Goal: Obtain resource: Download file/media

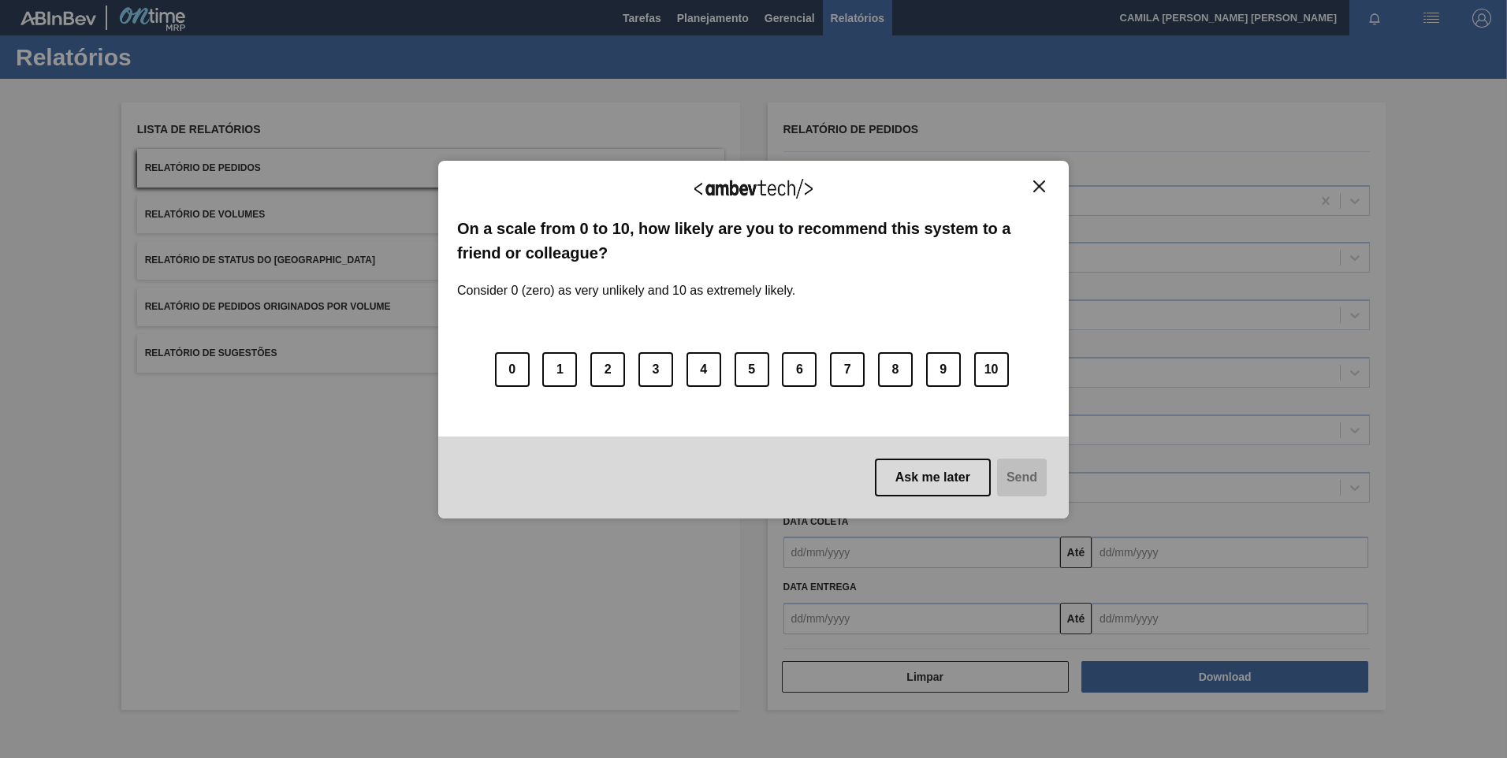
click at [1033, 188] on button "Close" at bounding box center [1039, 186] width 21 height 13
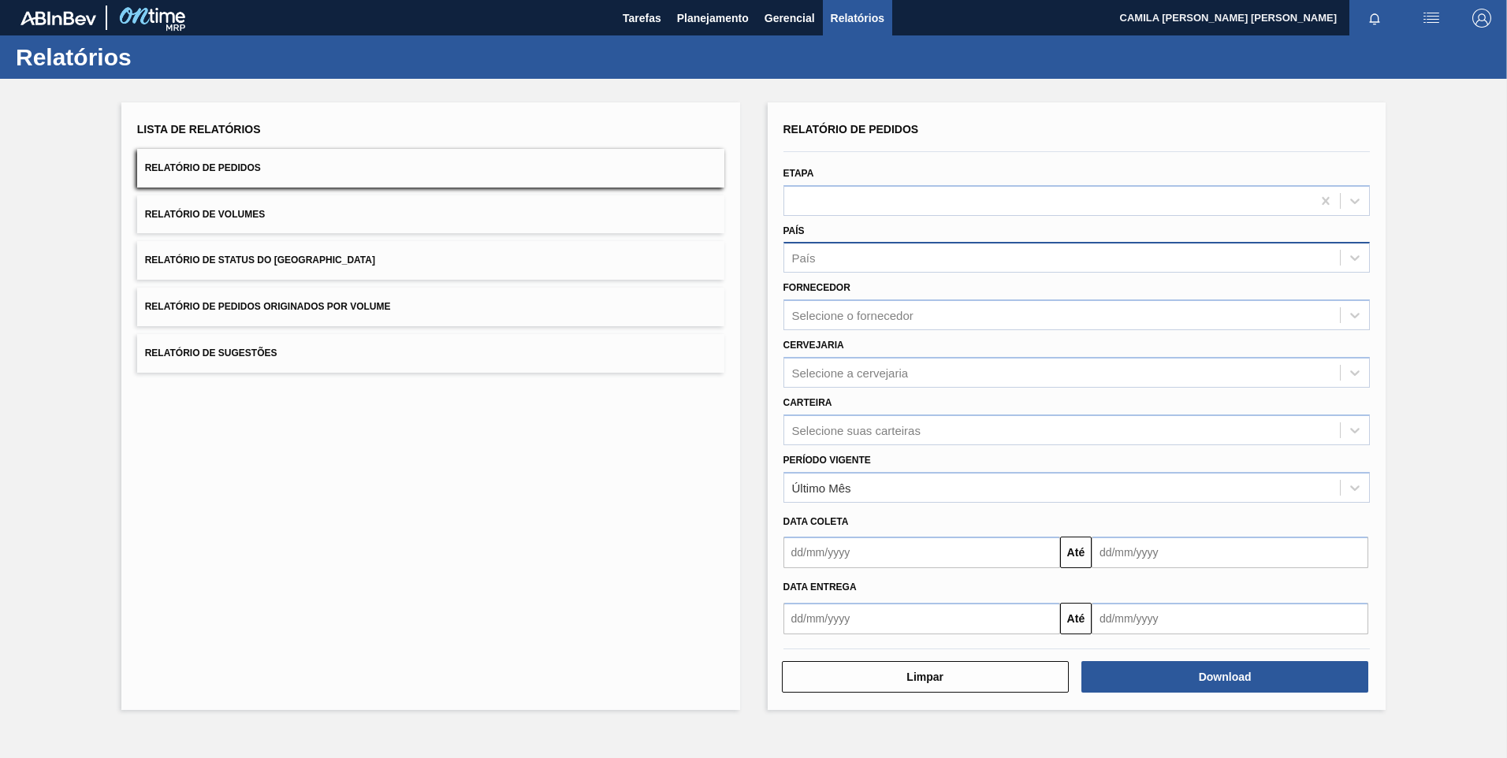
click at [873, 252] on div "País" at bounding box center [1062, 258] width 557 height 23
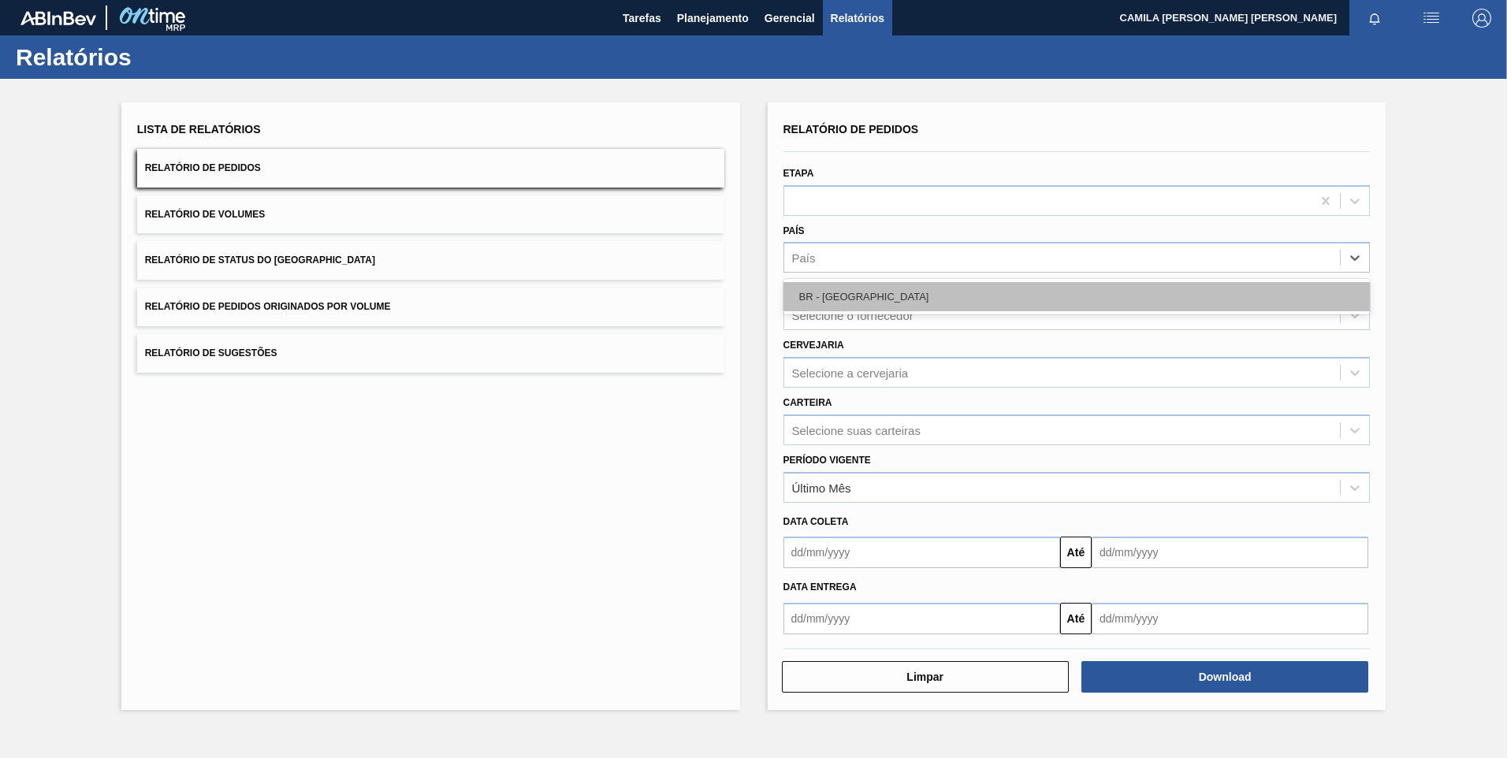
click at [884, 300] on div "BR - [GEOGRAPHIC_DATA]" at bounding box center [1077, 296] width 587 height 29
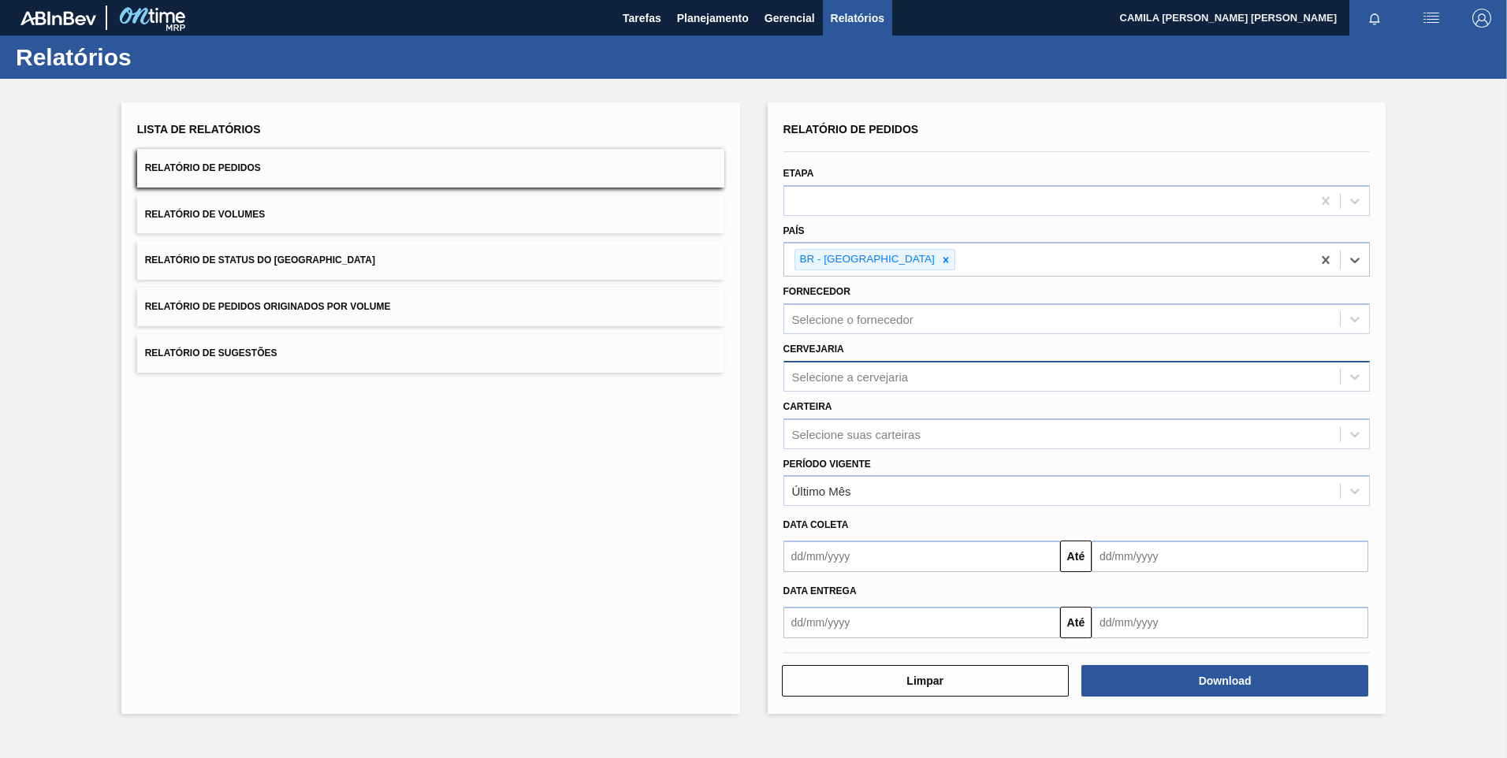
click at [889, 382] on div "Selecione a cervejaria" at bounding box center [850, 376] width 117 height 13
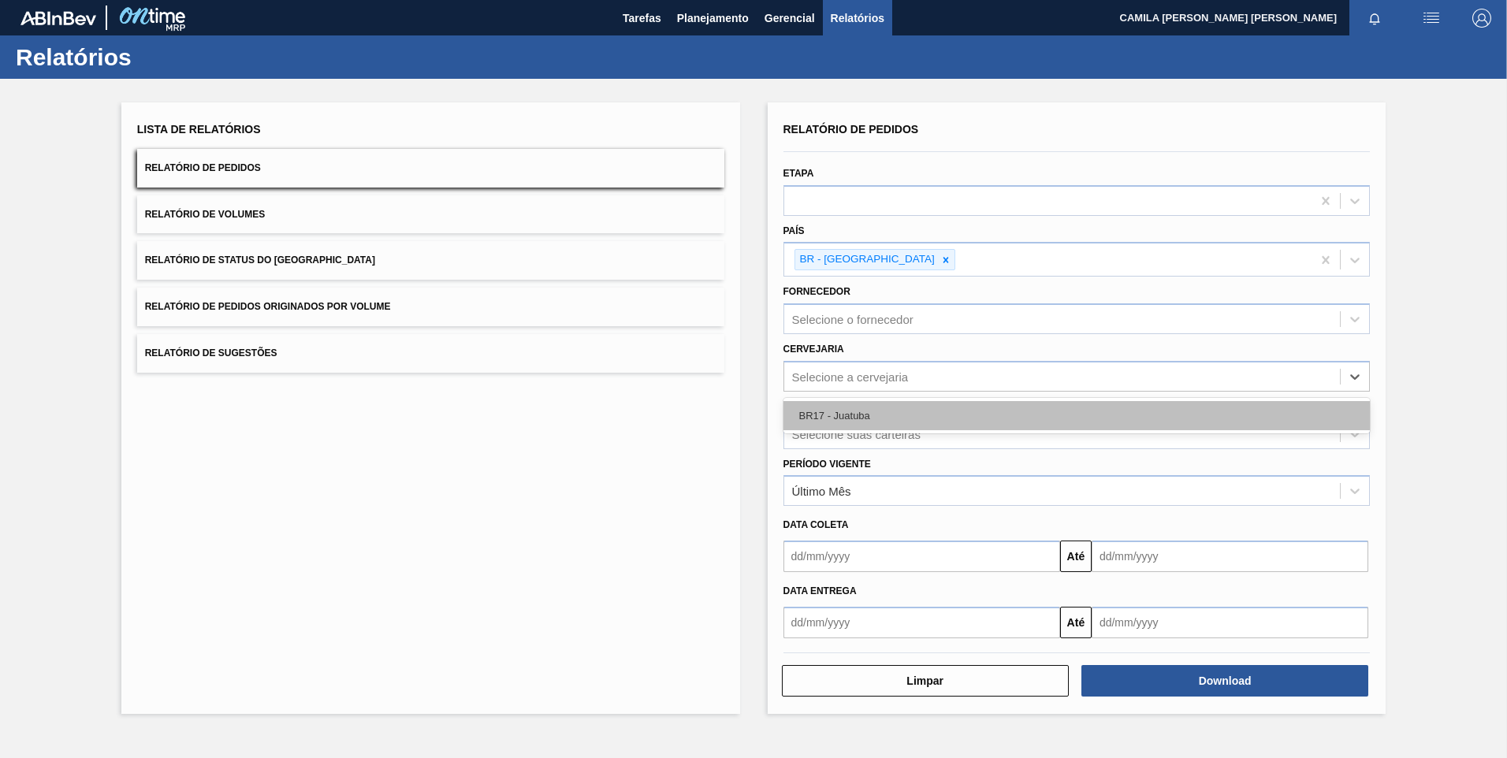
click at [855, 418] on div "BR17 - Juatuba" at bounding box center [1077, 415] width 587 height 29
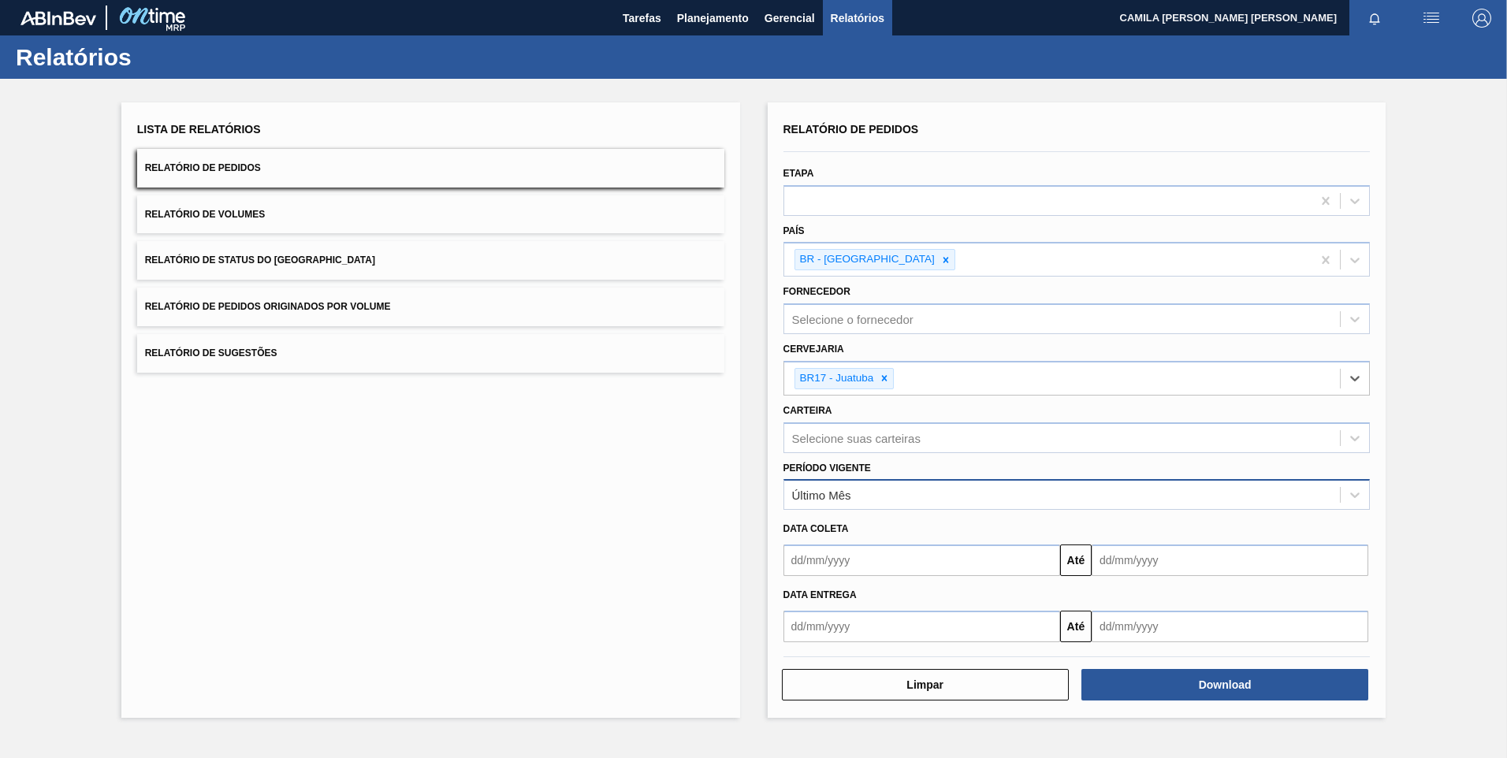
click at [839, 496] on div "Último Mês" at bounding box center [821, 495] width 59 height 13
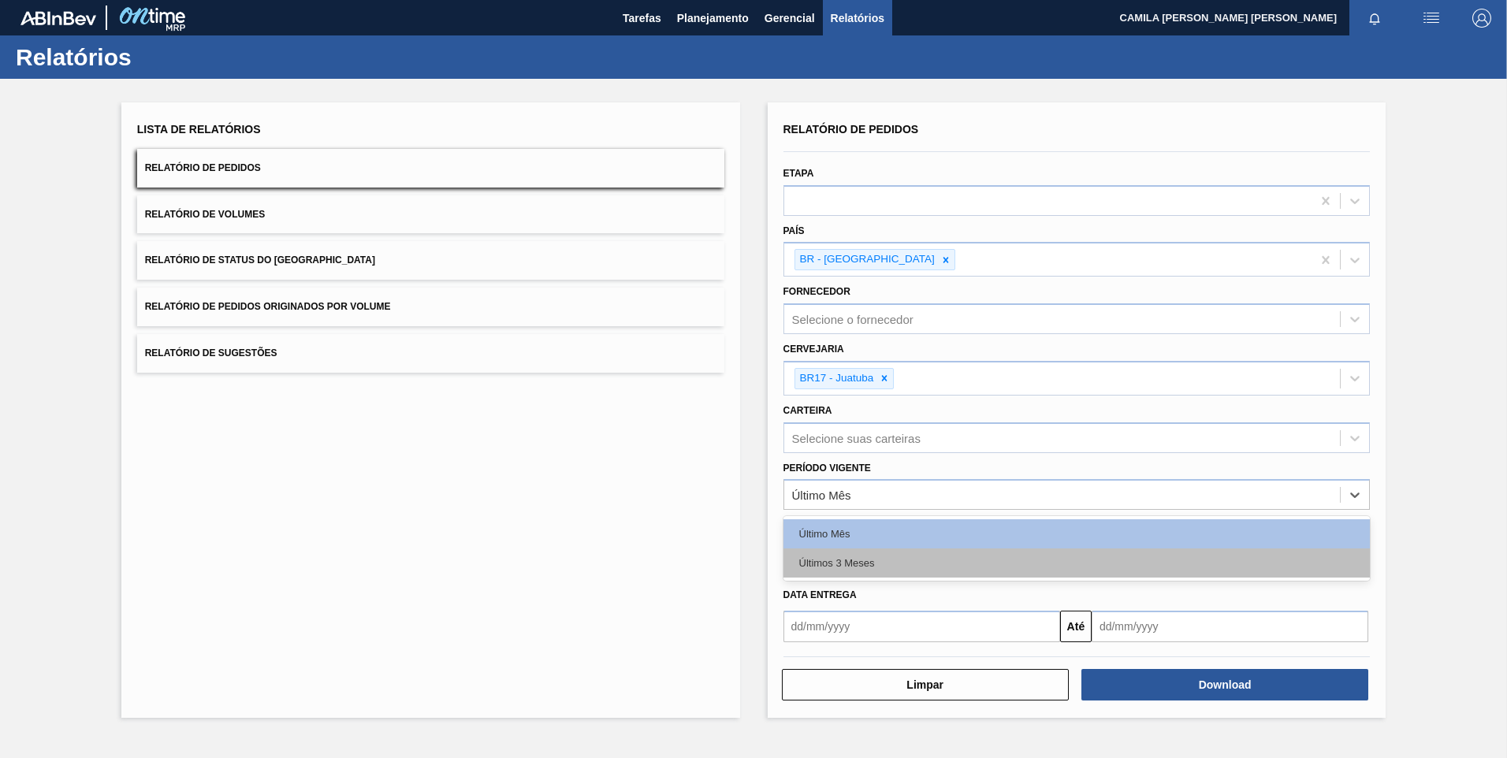
click at [844, 562] on div "Últimos 3 Meses" at bounding box center [1077, 563] width 587 height 29
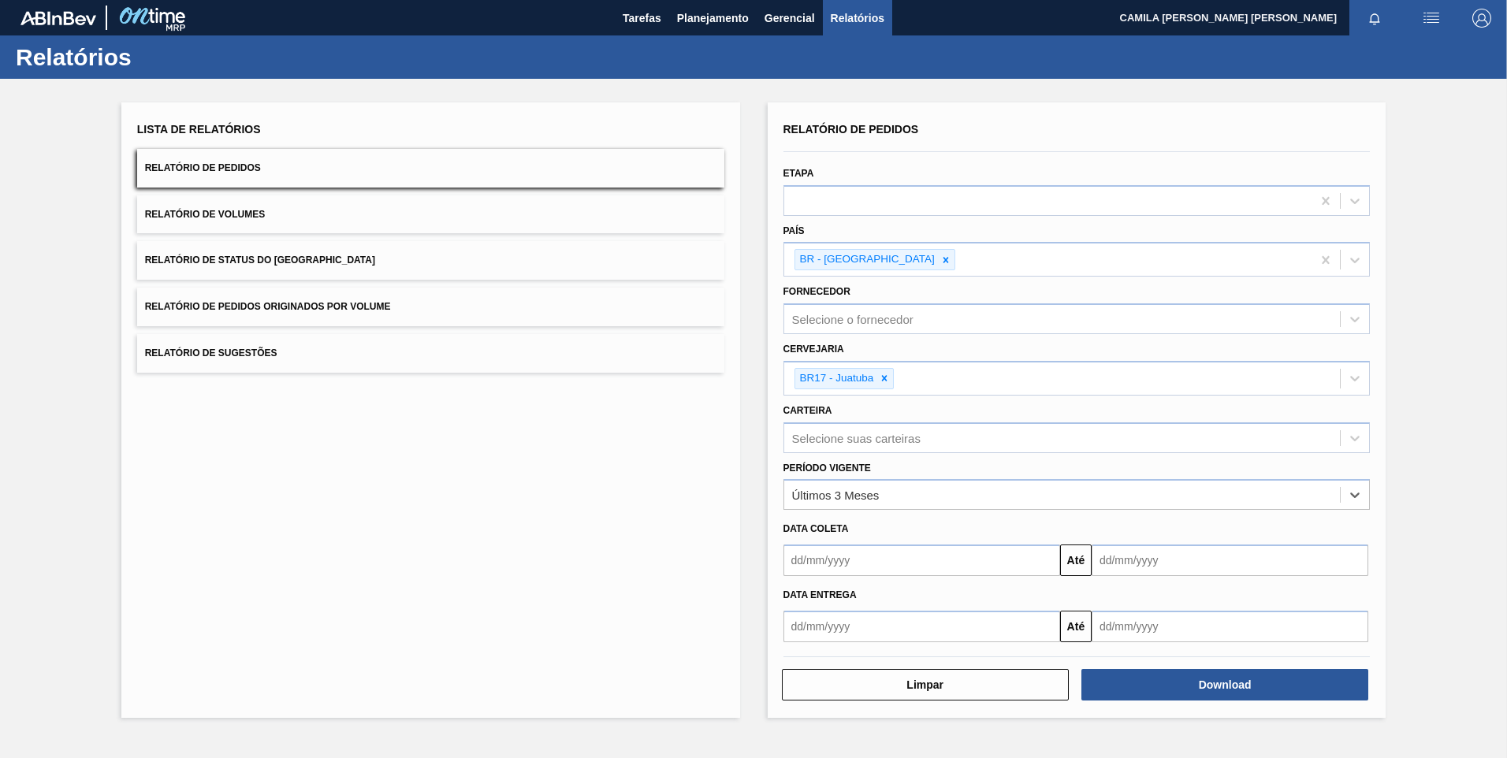
click at [841, 616] on input "text" at bounding box center [922, 627] width 277 height 32
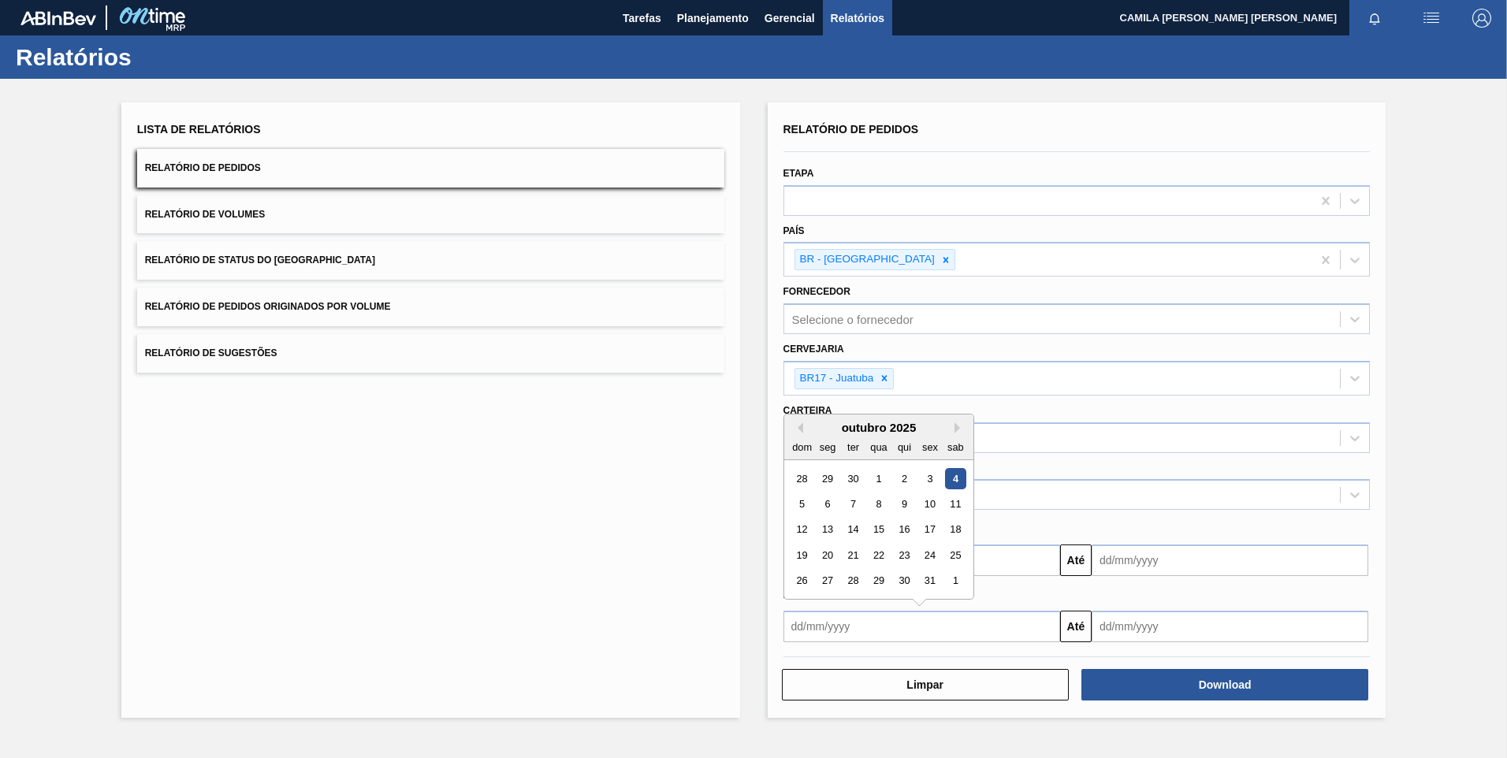
click at [804, 426] on div "outubro 2025" at bounding box center [878, 427] width 189 height 13
click at [799, 429] on button "Previous Month" at bounding box center [797, 428] width 11 height 11
click at [823, 476] on div "1" at bounding box center [827, 477] width 21 height 21
type input "[DATE]"
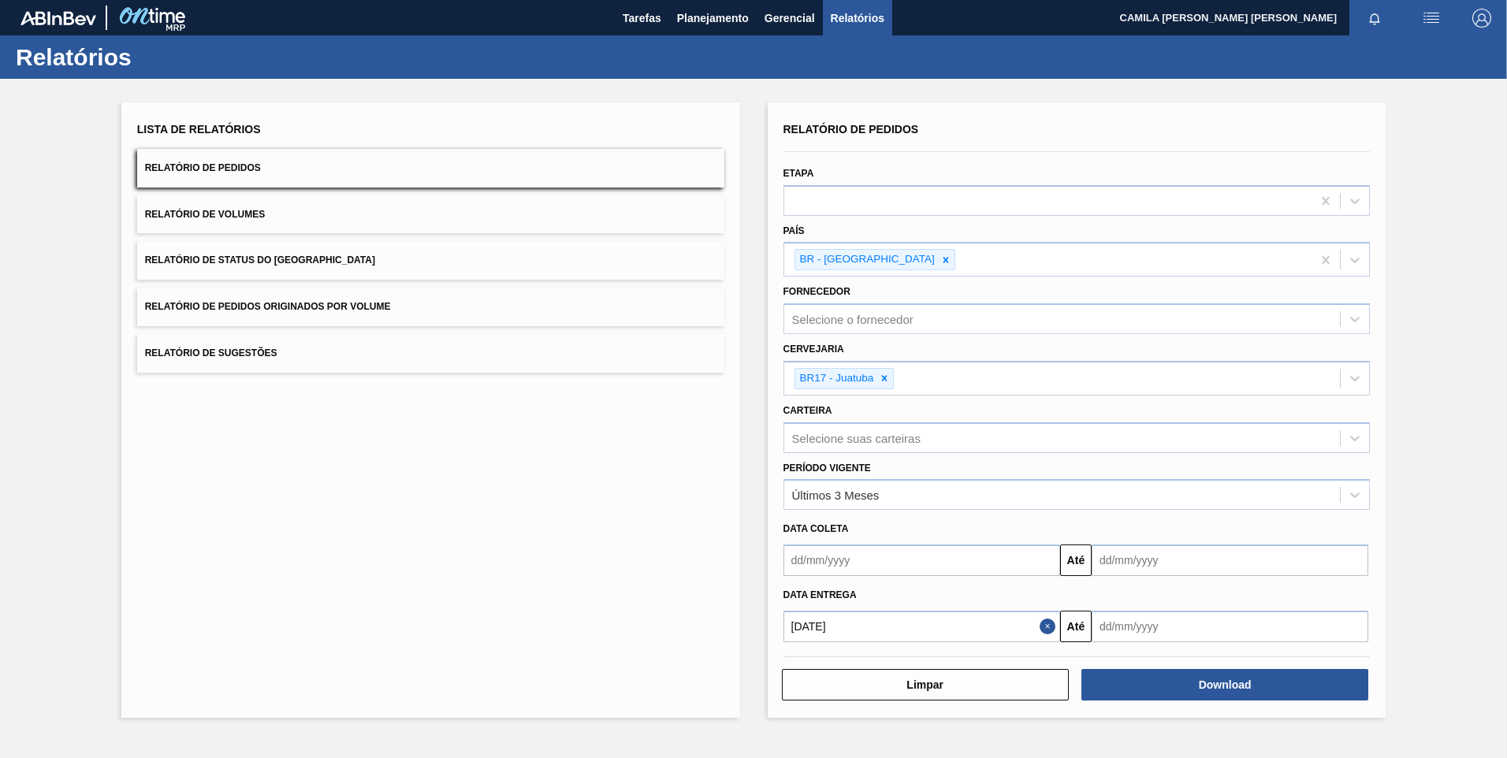
drag, startPoint x: 1178, startPoint y: 624, endPoint x: 1203, endPoint y: 617, distance: 26.2
click at [1179, 625] on input "text" at bounding box center [1230, 627] width 277 height 32
click at [1265, 425] on button "Next Month" at bounding box center [1268, 428] width 11 height 11
click at [1266, 425] on button "Next Month" at bounding box center [1268, 428] width 11 height 11
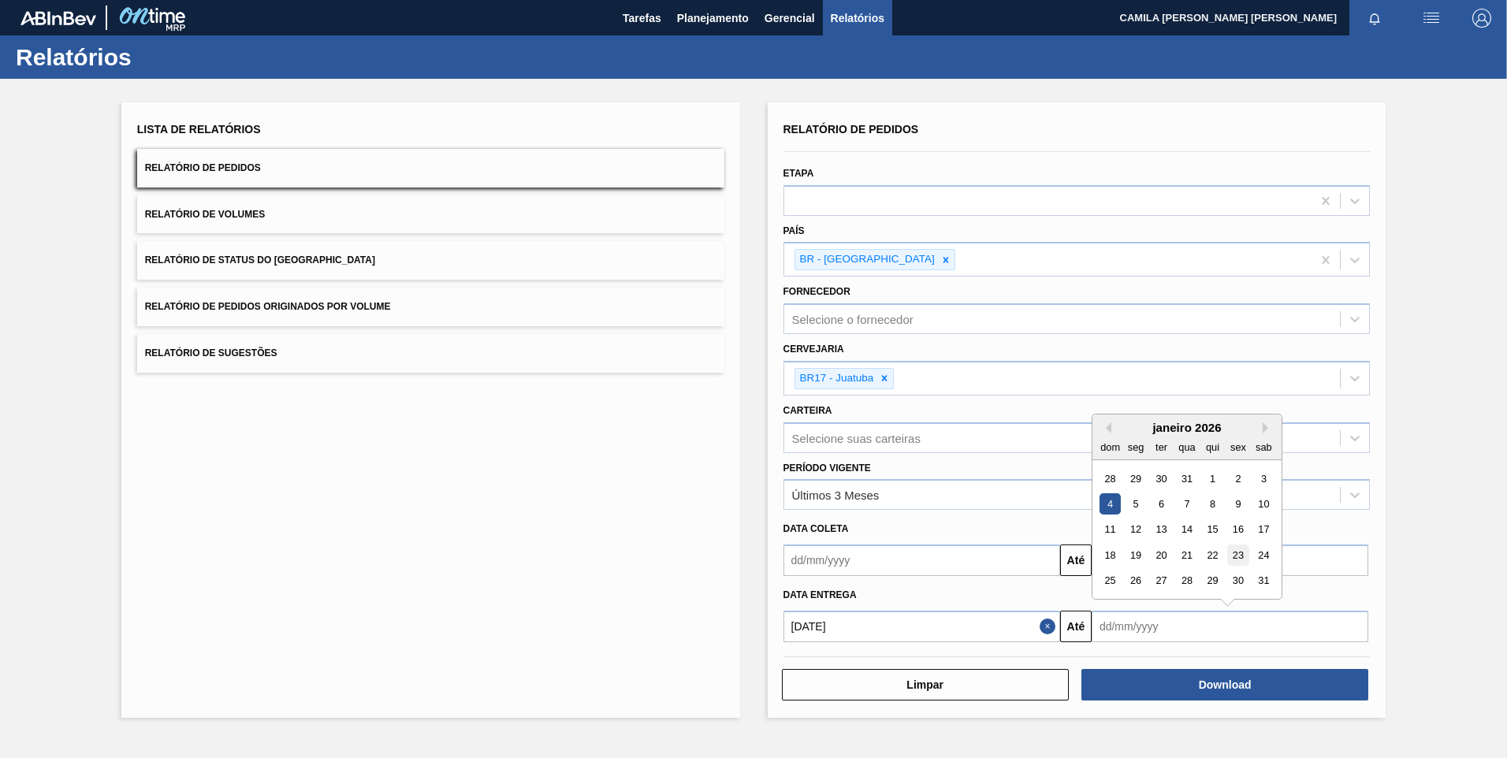
click at [1242, 554] on div "23" at bounding box center [1237, 555] width 21 height 21
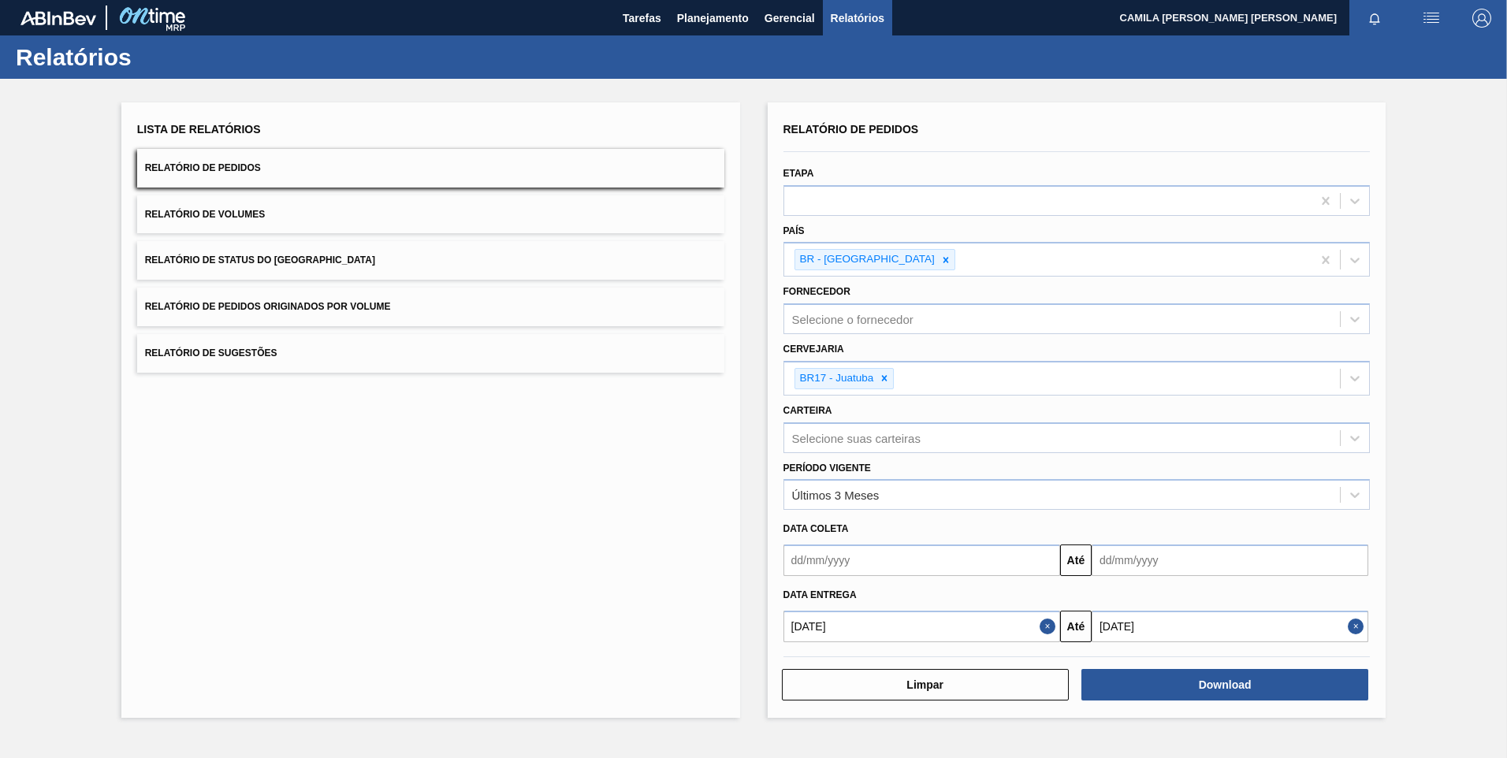
type input "[DATE]"
click at [1250, 682] on button "Download" at bounding box center [1225, 685] width 287 height 32
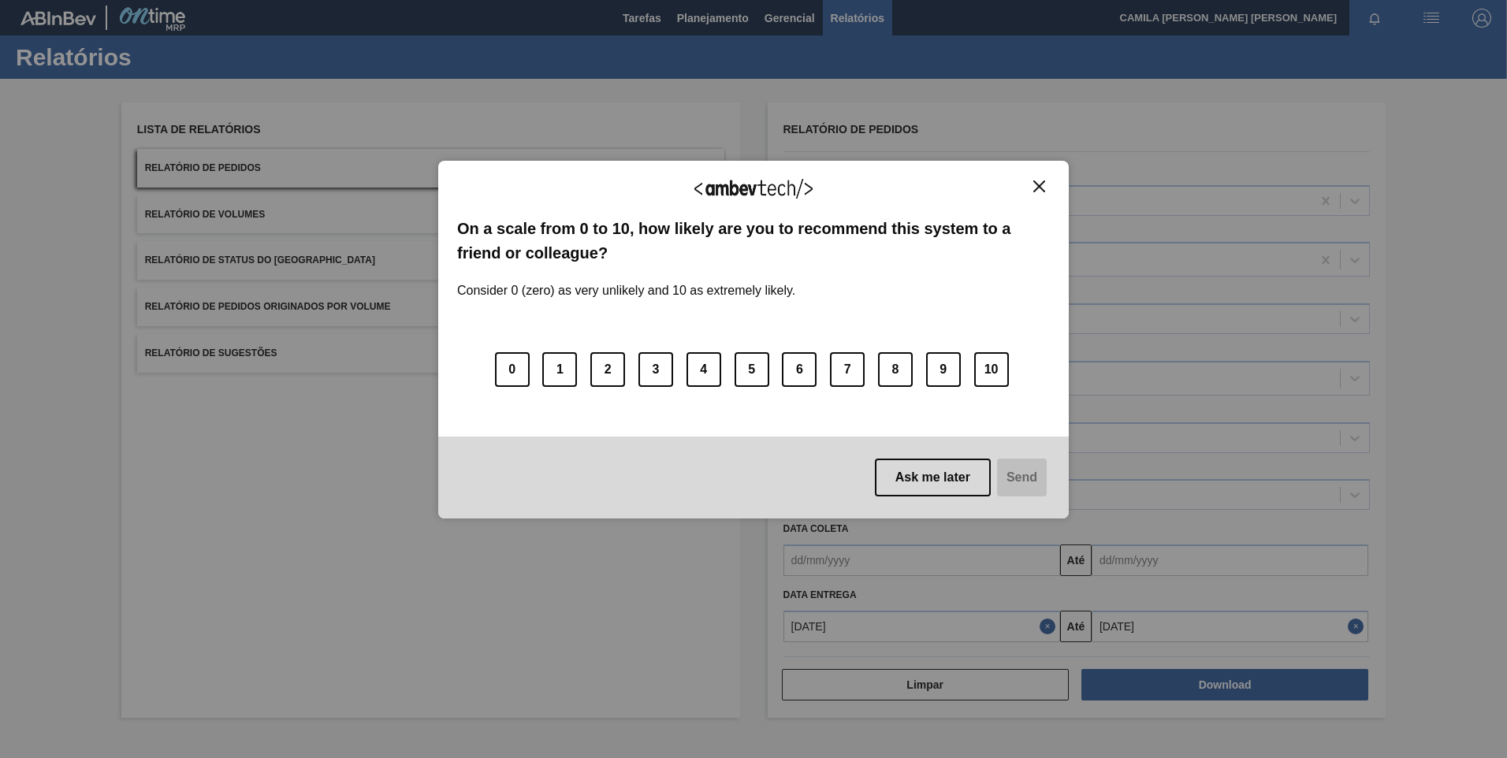
click at [1030, 189] on button "Close" at bounding box center [1039, 186] width 21 height 13
